Goal: Transaction & Acquisition: Book appointment/travel/reservation

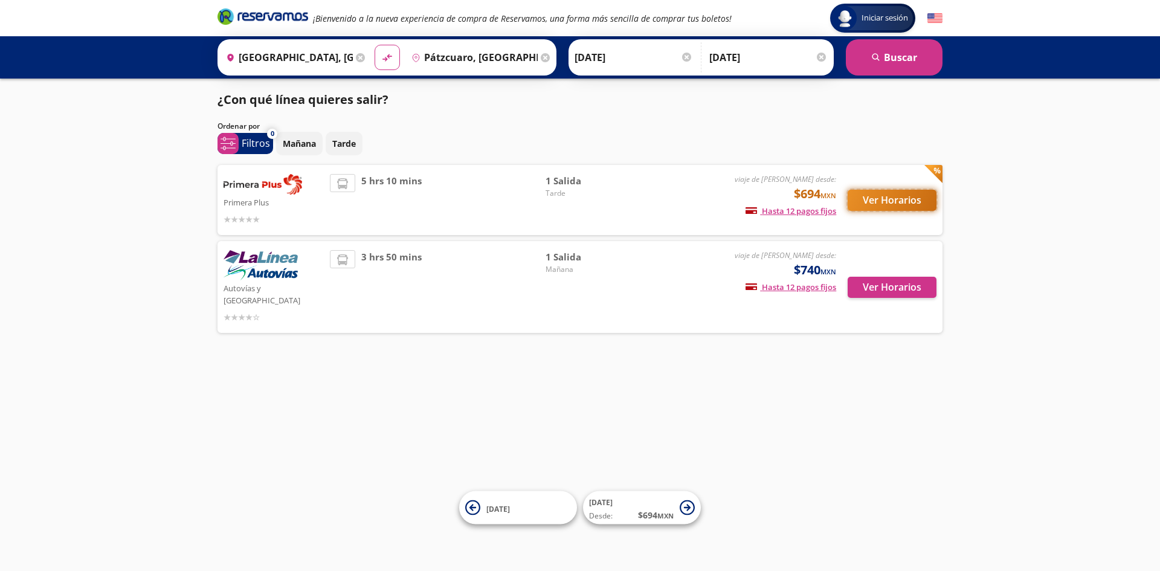
click at [868, 204] on button "Ver Horarios" at bounding box center [892, 200] width 89 height 21
click at [866, 283] on button "Ver Horarios" at bounding box center [892, 287] width 89 height 21
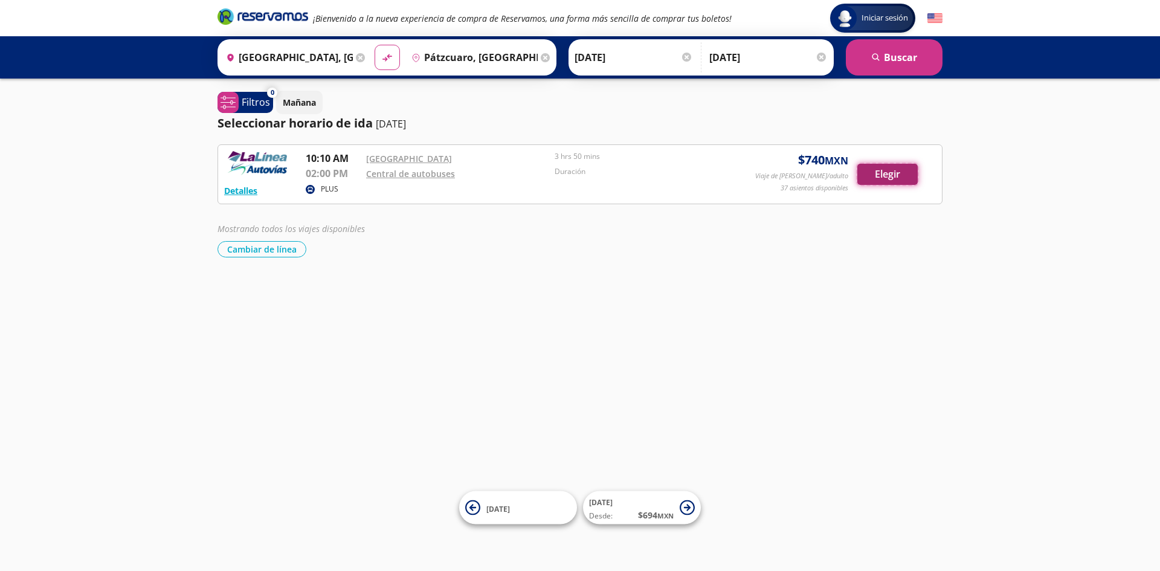
click at [892, 176] on button "Elegir" at bounding box center [887, 174] width 60 height 21
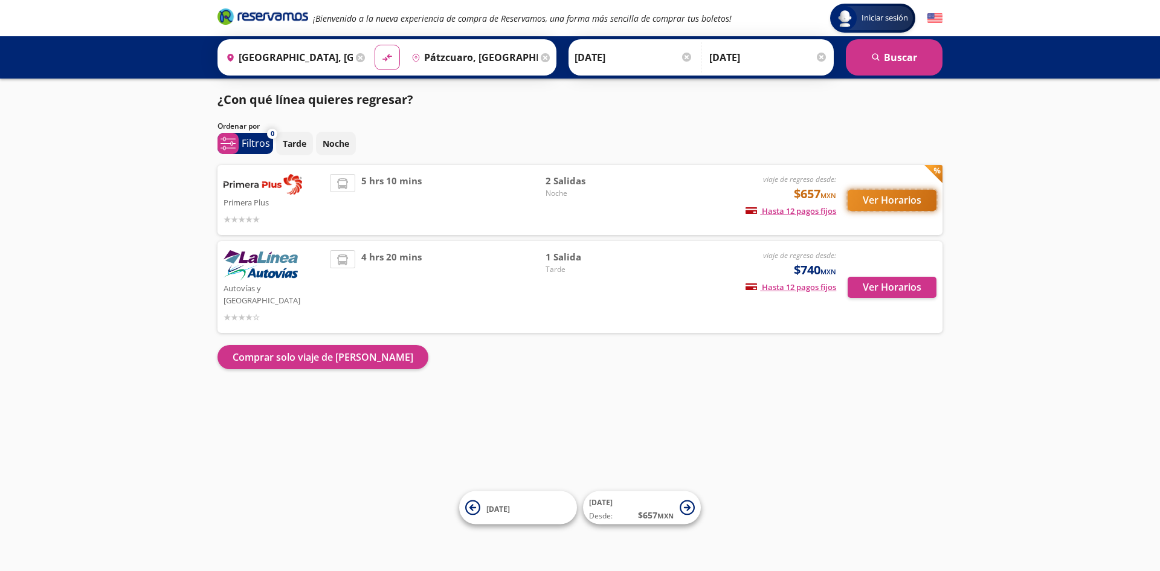
click at [885, 205] on button "Ver Horarios" at bounding box center [892, 200] width 89 height 21
click at [877, 289] on button "Ver Horarios" at bounding box center [892, 287] width 89 height 21
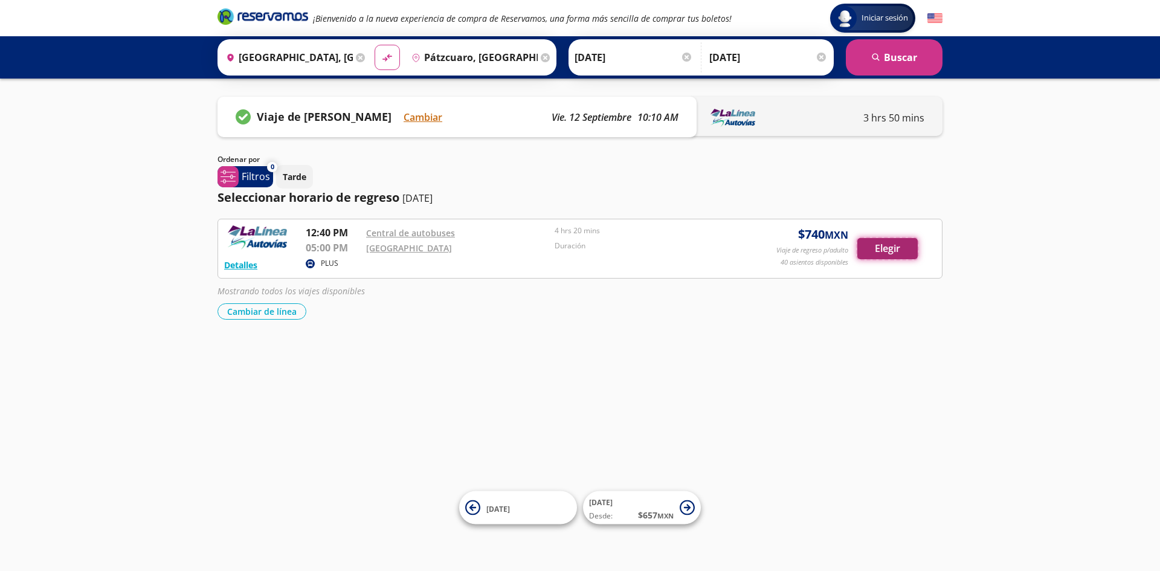
click at [889, 243] on button "Elegir" at bounding box center [887, 248] width 60 height 21
